Goal: Information Seeking & Learning: Learn about a topic

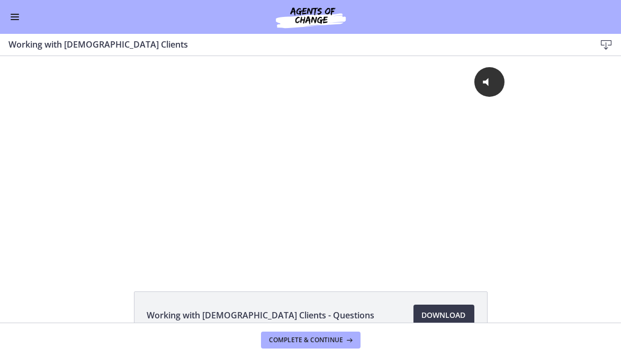
click at [89, 116] on div "Click for sound @keyframes VOLUME_SMALL_WAVE_FLASH { 0% { opacity: 0; } 33% { o…" at bounding box center [310, 161] width 621 height 211
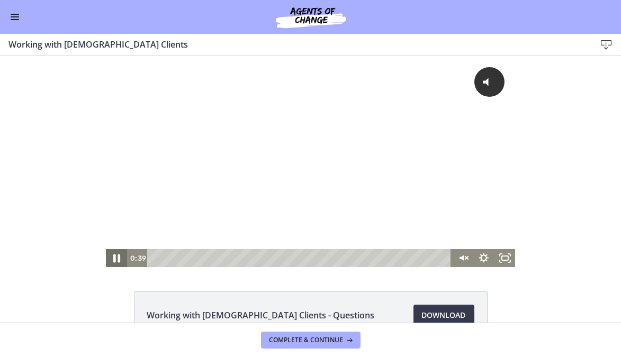
click at [108, 258] on icon "Pause" at bounding box center [116, 259] width 25 height 22
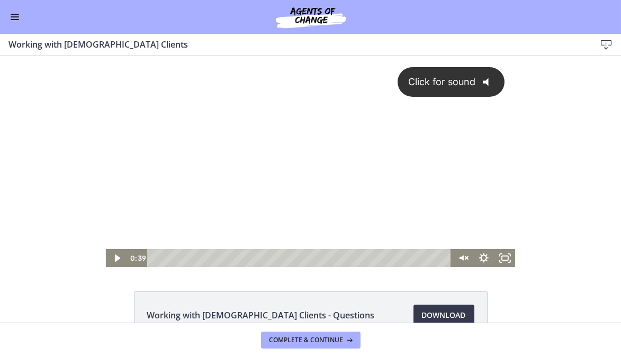
click at [447, 88] on button "Click for sound @keyframes VOLUME_SMALL_WAVE_FLASH { 0% { opacity: 0; } 33% { o…" at bounding box center [451, 82] width 107 height 30
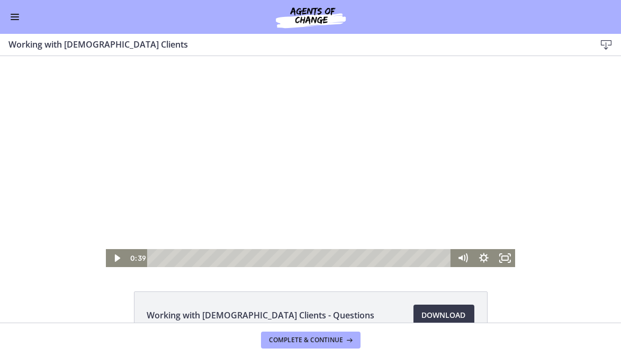
click at [114, 259] on icon "Play Video" at bounding box center [116, 258] width 5 height 7
click at [186, 258] on div "6:53" at bounding box center [301, 258] width 292 height 18
click at [199, 259] on div "9:15" at bounding box center [301, 258] width 292 height 18
click at [221, 258] on div "13:33" at bounding box center [301, 258] width 292 height 18
click at [498, 258] on icon "Fullscreen" at bounding box center [504, 258] width 21 height 18
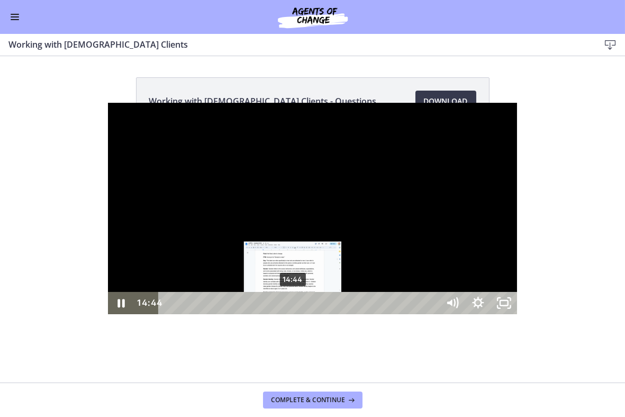
click at [186, 314] on div "14:44" at bounding box center [300, 303] width 265 height 22
click at [191, 314] on div "15:18" at bounding box center [300, 303] width 265 height 22
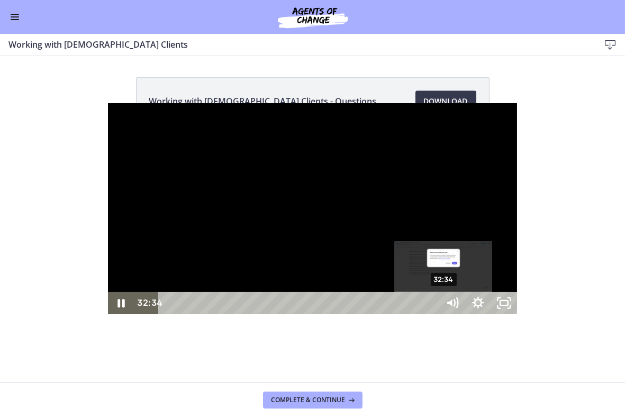
click at [337, 314] on div "32:34" at bounding box center [300, 303] width 265 height 22
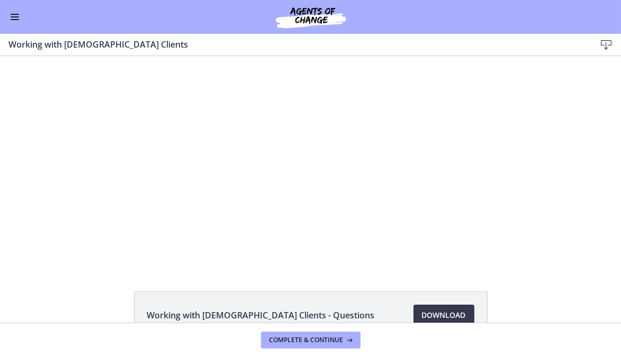
click at [547, 231] on div "Click for sound @keyframes VOLUME_SMALL_WAVE_FLASH { 0% { opacity: 0; } 33% { o…" at bounding box center [310, 161] width 621 height 211
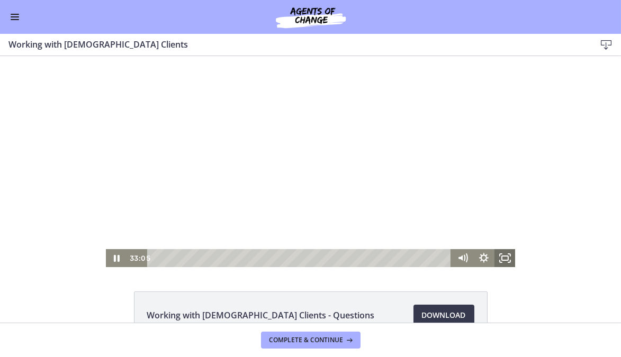
click at [499, 260] on icon "Fullscreen" at bounding box center [504, 258] width 21 height 18
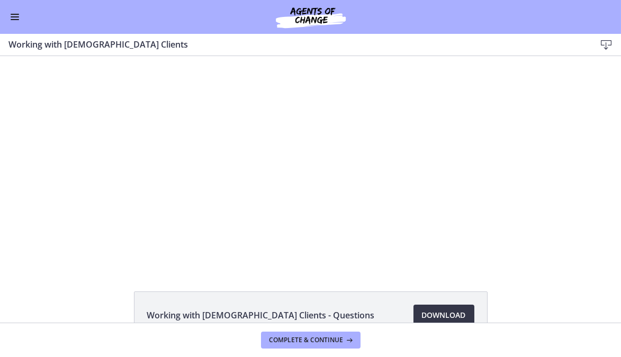
click at [435, 316] on span "Download Opens in a new window" at bounding box center [444, 315] width 44 height 13
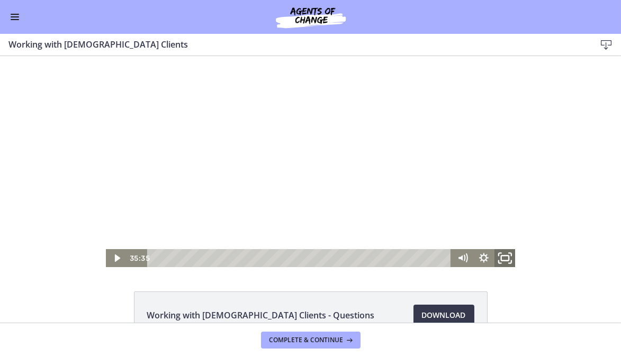
click at [503, 258] on icon "Fullscreen" at bounding box center [504, 259] width 25 height 22
click at [597, 157] on div "Click for sound @keyframes VOLUME_SMALL_WAVE_FLASH { 0% { opacity: 0; } 33% { o…" at bounding box center [310, 161] width 621 height 211
click at [499, 258] on icon "Fullscreen" at bounding box center [504, 259] width 25 height 22
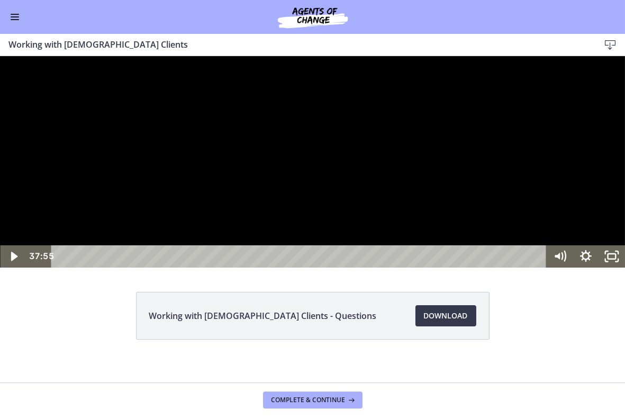
click at [308, 267] on div at bounding box center [312, 161] width 625 height 211
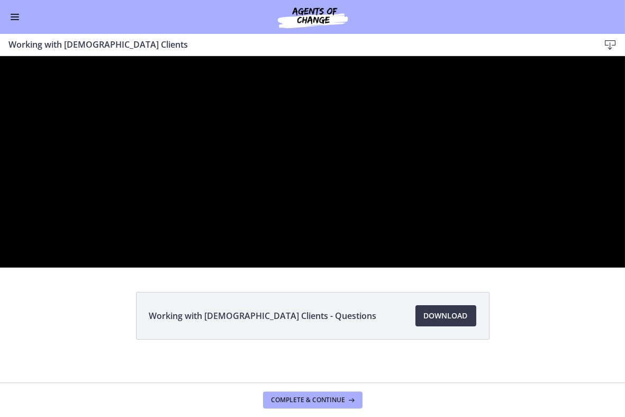
click button "Pause: cmhf48khnk6s72tglic0.mp4" at bounding box center [0, 56] width 1 height 1
click button "Play Video: cmhf48khnk6s72tglic0.mp4" at bounding box center [0, 56] width 1 height 1
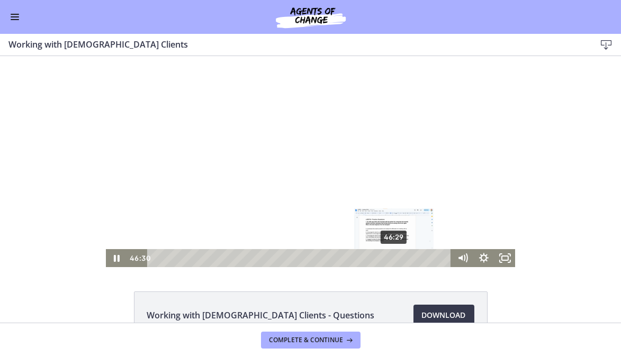
click at [390, 255] on div "46:29" at bounding box center [301, 258] width 292 height 18
click at [257, 171] on div at bounding box center [311, 161] width 410 height 211
click at [506, 257] on icon "Fullscreen" at bounding box center [504, 258] width 21 height 18
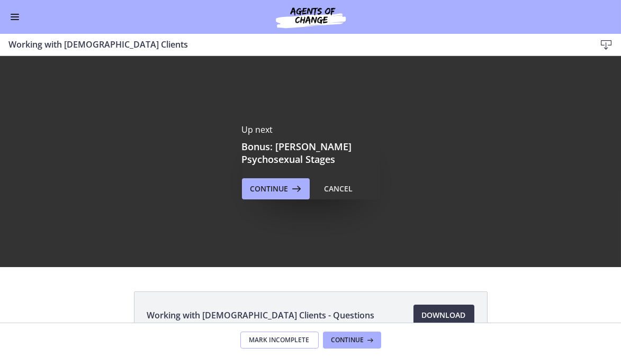
click at [286, 340] on span "Mark Incomplete" at bounding box center [279, 340] width 60 height 8
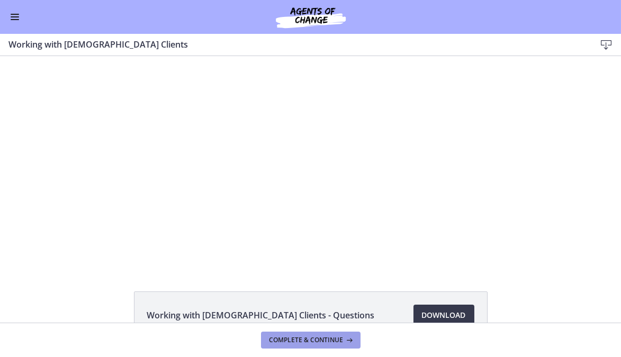
click at [304, 340] on span "Complete & continue" at bounding box center [306, 340] width 74 height 8
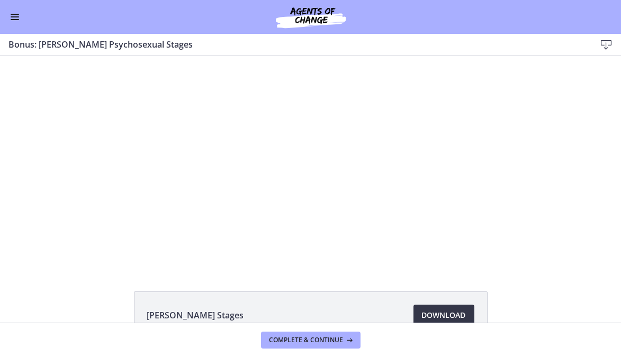
click at [430, 320] on span "Download Opens in a new window" at bounding box center [444, 315] width 44 height 13
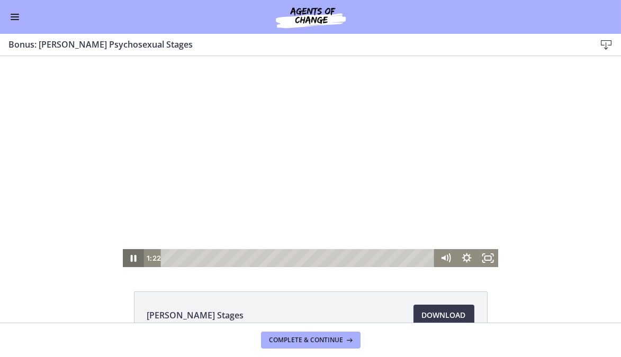
click at [131, 258] on icon "Pause" at bounding box center [134, 258] width 6 height 7
click at [123, 249] on button "Play Video" at bounding box center [133, 258] width 21 height 18
